Goal: Task Accomplishment & Management: Manage account settings

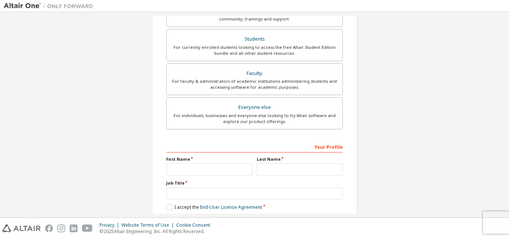
scroll to position [160, 0]
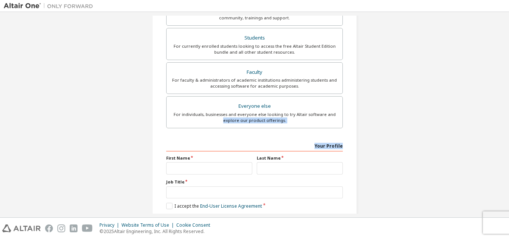
drag, startPoint x: 507, startPoint y: 115, endPoint x: 503, endPoint y: 133, distance: 18.3
click at [503, 133] on div "Create an Altair One Account For Free Trials, Licenses, Downloads, Learning & D…" at bounding box center [254, 114] width 509 height 205
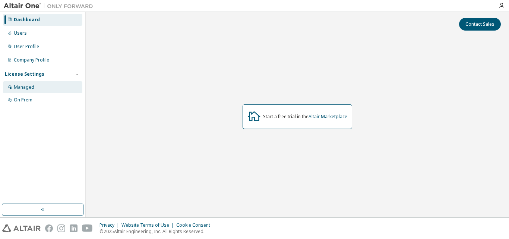
click at [29, 82] on div "Managed" at bounding box center [42, 87] width 79 height 12
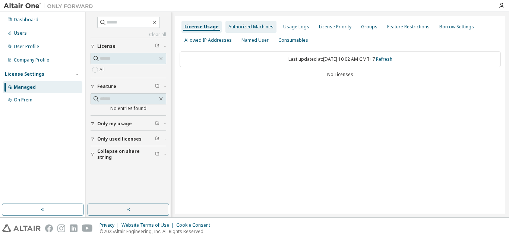
click at [245, 28] on div "Authorized Machines" at bounding box center [250, 27] width 45 height 6
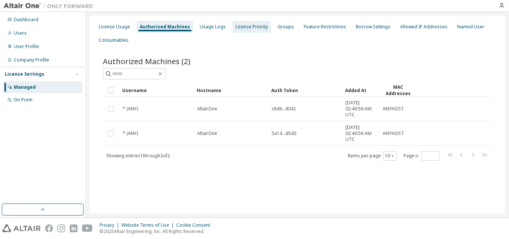
click at [254, 28] on div "License Priority" at bounding box center [251, 27] width 32 height 6
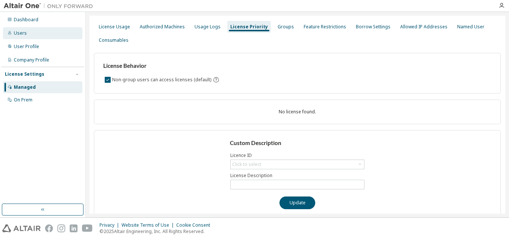
click at [47, 29] on div "Users" at bounding box center [42, 33] width 79 height 12
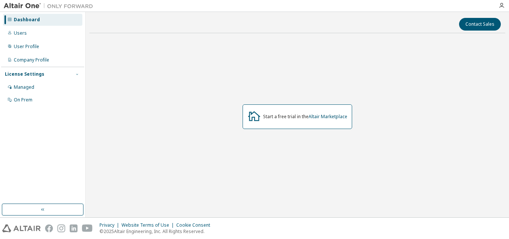
click at [77, 72] on icon "button" at bounding box center [77, 74] width 4 height 4
click at [30, 86] on div "Managed" at bounding box center [24, 87] width 20 height 6
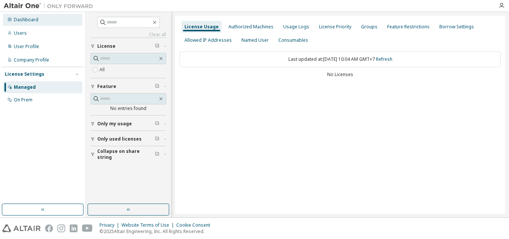
click at [41, 20] on div "Dashboard" at bounding box center [42, 20] width 79 height 12
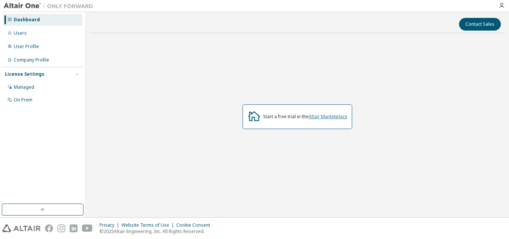
click at [335, 114] on link "Altair Marketplace" at bounding box center [327, 116] width 39 height 6
click at [38, 50] on div "User Profile" at bounding box center [42, 47] width 79 height 12
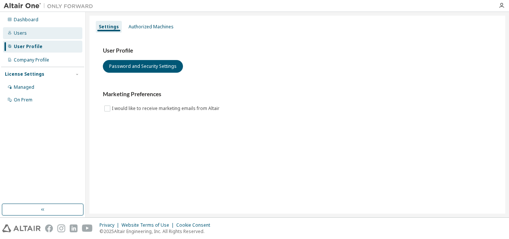
click at [21, 35] on div "Users" at bounding box center [20, 33] width 13 height 6
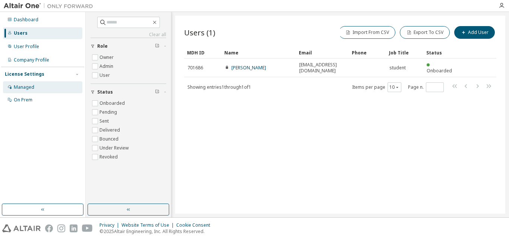
click at [28, 88] on div "Managed" at bounding box center [24, 87] width 20 height 6
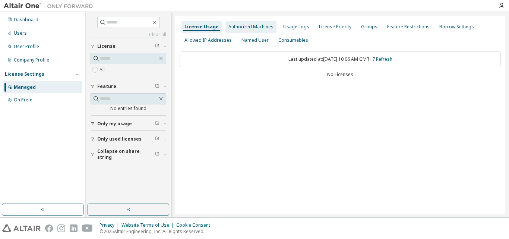
click at [248, 29] on div "Authorized Machines" at bounding box center [250, 27] width 45 height 6
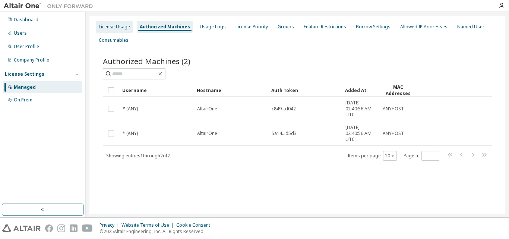
click at [124, 24] on div "License Usage" at bounding box center [114, 27] width 31 height 6
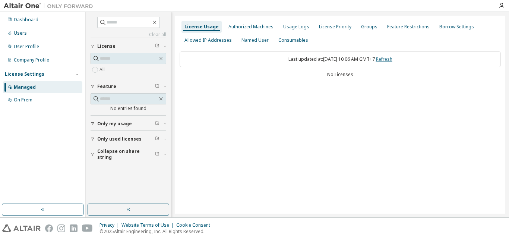
click at [392, 59] on link "Refresh" at bounding box center [384, 59] width 16 height 6
click at [344, 80] on div "Last updated at: [DATE] 10:06 AM GMT+7 Refresh No Licenses" at bounding box center [339, 65] width 321 height 36
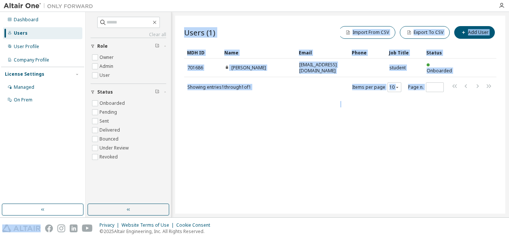
click at [345, 128] on div "Users (1) Import From CSV Export To CSV Add User Clear Load Save Save As Field …" at bounding box center [340, 115] width 330 height 198
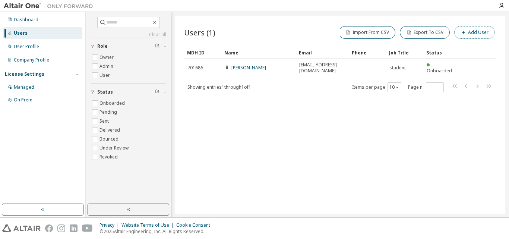
click at [465, 32] on icon "button" at bounding box center [463, 32] width 4 height 4
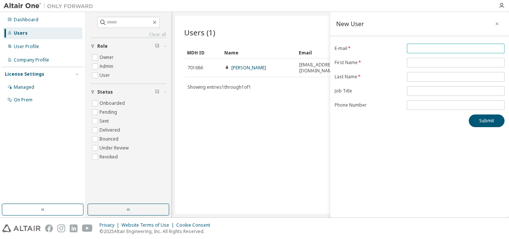
click at [433, 48] on input "email" at bounding box center [455, 48] width 94 height 6
type input "**********"
click at [438, 63] on input "text" at bounding box center [455, 63] width 94 height 6
type input "******"
click at [437, 74] on input "text" at bounding box center [455, 77] width 94 height 6
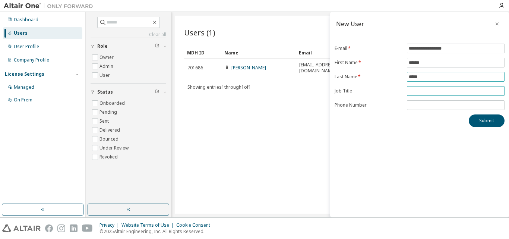
type input "*****"
click at [425, 92] on input "text" at bounding box center [455, 91] width 94 height 6
type input "*******"
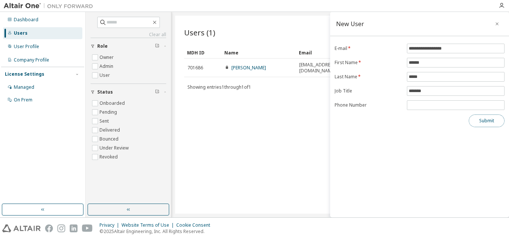
click at [485, 119] on button "Submit" at bounding box center [486, 120] width 36 height 13
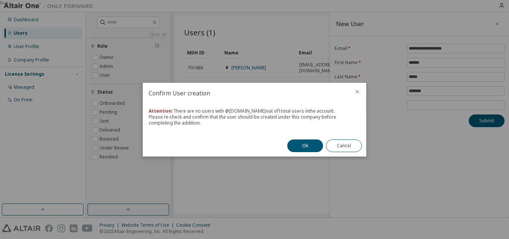
click at [357, 93] on icon "close" at bounding box center [357, 92] width 6 height 6
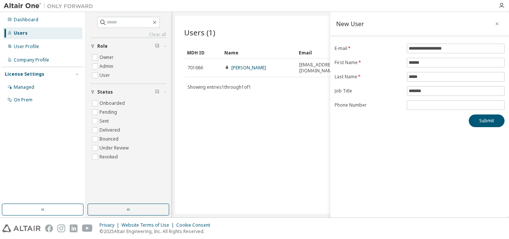
click at [272, 121] on div "Users (1) Import From CSV Export To CSV Add User Clear Load Save Save As Field …" at bounding box center [340, 115] width 330 height 198
click at [497, 25] on icon "button" at bounding box center [496, 24] width 5 height 6
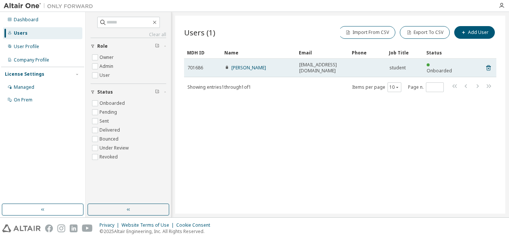
click at [411, 65] on div "student" at bounding box center [404, 68] width 31 height 6
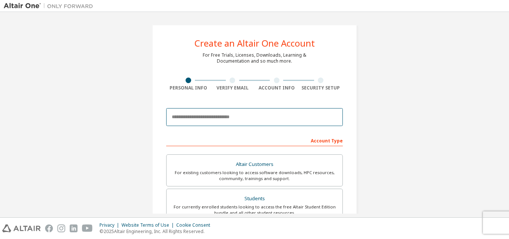
click at [248, 115] on input "email" at bounding box center [254, 117] width 176 height 18
type input "**********"
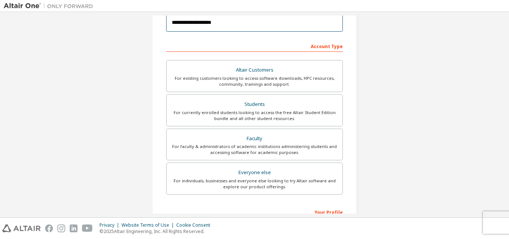
scroll to position [90, 0]
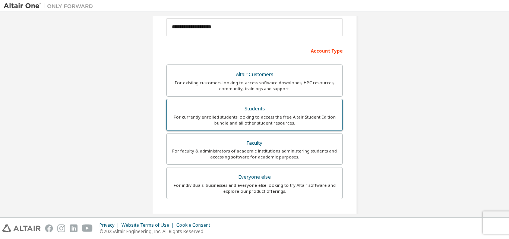
click at [318, 116] on div "For currently enrolled students looking to access the free Altair Student Editi…" at bounding box center [254, 120] width 167 height 12
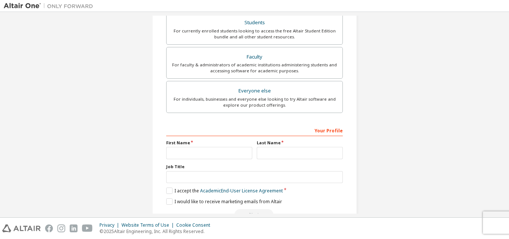
scroll to position [197, 0]
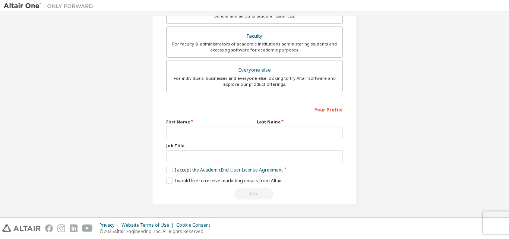
click at [196, 140] on div "Your Profile First Name Last Name Job Title Please provide State/Province to he…" at bounding box center [254, 151] width 176 height 96
click at [198, 135] on input "text" at bounding box center [209, 132] width 86 height 12
type input "******"
click at [292, 126] on input "text" at bounding box center [300, 132] width 86 height 12
type input "******"
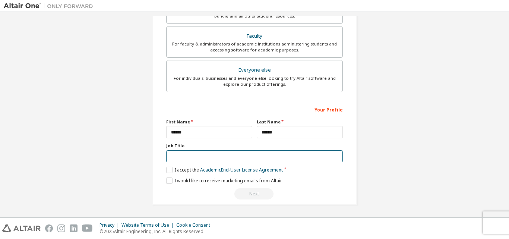
click at [255, 160] on input "text" at bounding box center [254, 156] width 176 height 12
type input "*******"
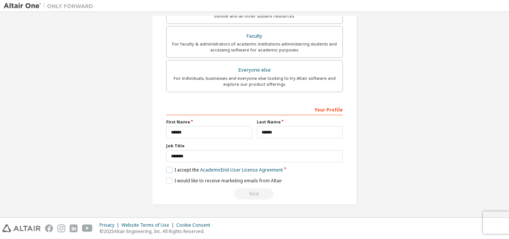
click at [169, 168] on label "I accept the Academic End-User License Agreement" at bounding box center [224, 169] width 117 height 6
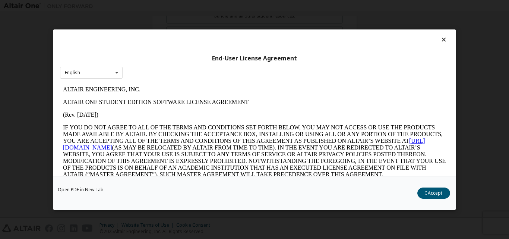
scroll to position [0, 0]
click at [420, 190] on button "I Accept" at bounding box center [433, 192] width 33 height 11
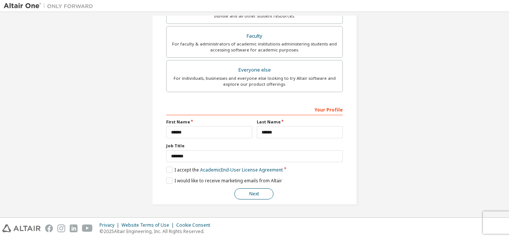
click at [260, 190] on button "Next" at bounding box center [253, 193] width 39 height 11
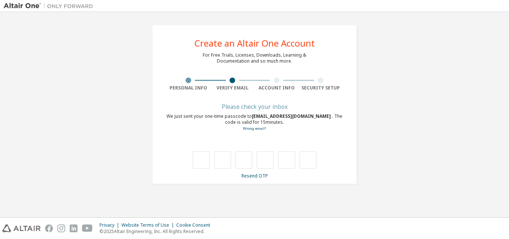
type input "*"
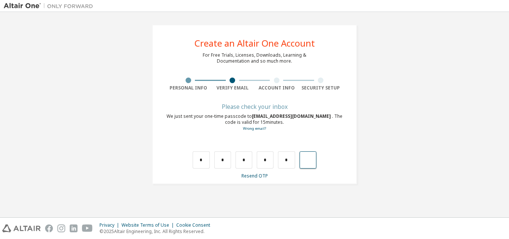
type input "*"
